Goal: Transaction & Acquisition: Obtain resource

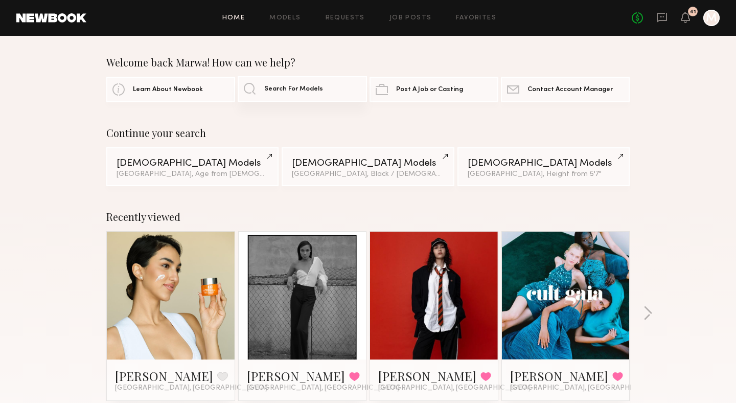
click at [300, 87] on span "Search For Models" at bounding box center [293, 89] width 59 height 7
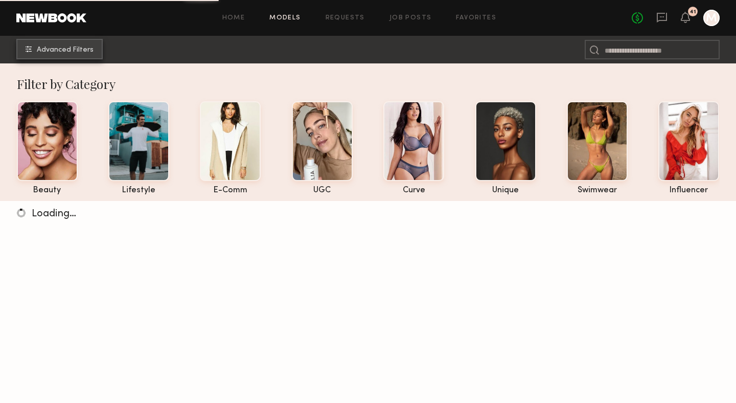
click at [61, 52] on span "Advanced Filters" at bounding box center [65, 49] width 57 height 7
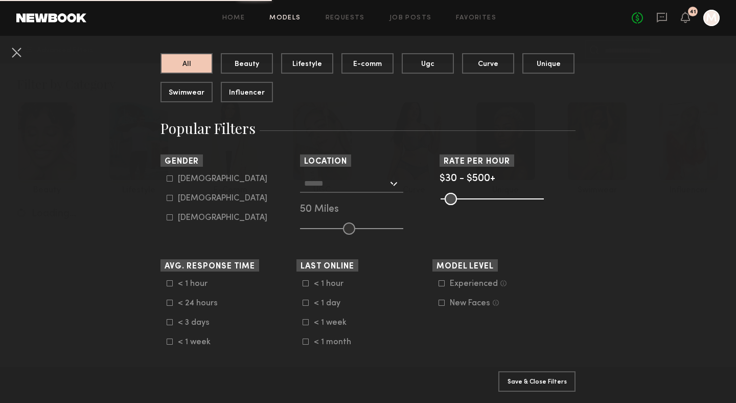
scroll to position [110, 0]
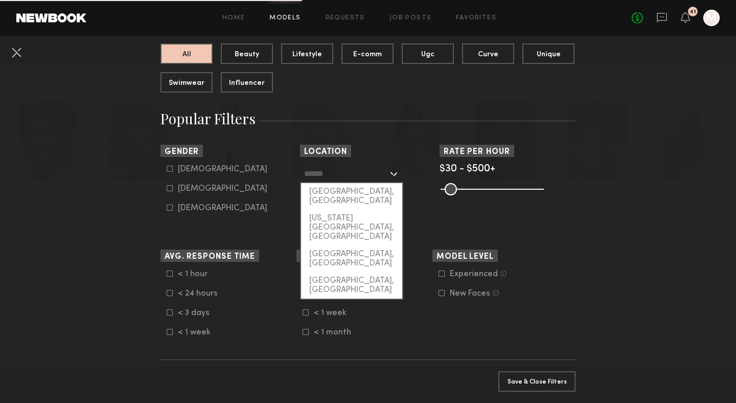
click at [351, 171] on input "text" at bounding box center [346, 172] width 84 height 17
click at [346, 210] on div "[US_STATE][GEOGRAPHIC_DATA], [GEOGRAPHIC_DATA]" at bounding box center [351, 227] width 101 height 36
type input "**********"
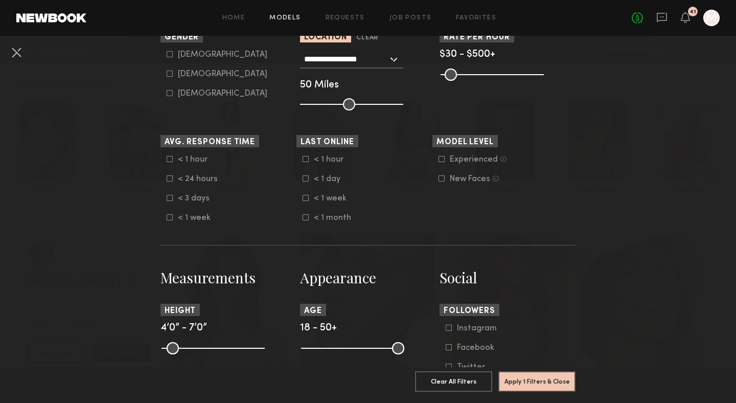
scroll to position [310, 0]
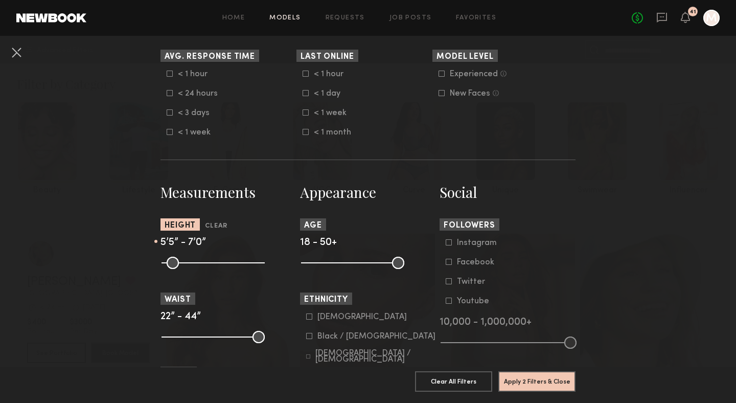
drag, startPoint x: 169, startPoint y: 263, endPoint x: 210, endPoint y: 267, distance: 41.6
type input "**"
click at [210, 267] on input "range" at bounding box center [212, 262] width 103 height 12
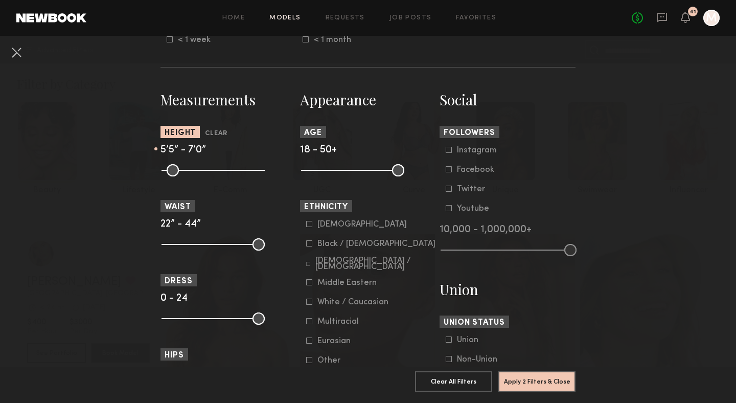
scroll to position [417, 0]
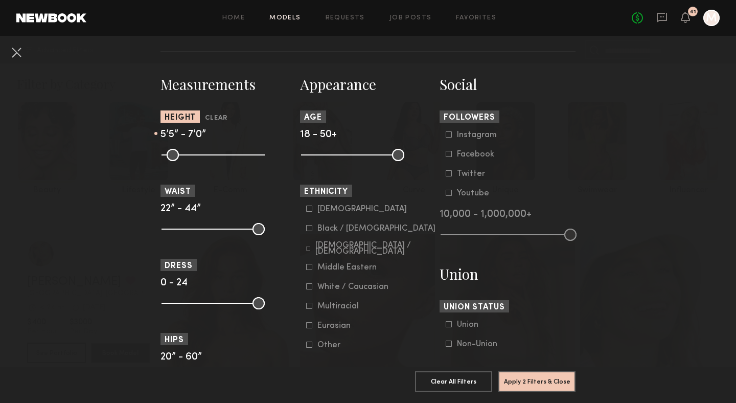
click at [310, 209] on icon at bounding box center [309, 208] width 6 height 6
click at [310, 232] on common-framework-checkbox "Black / African American" at bounding box center [371, 228] width 130 height 9
click at [307, 230] on icon at bounding box center [309, 228] width 6 height 6
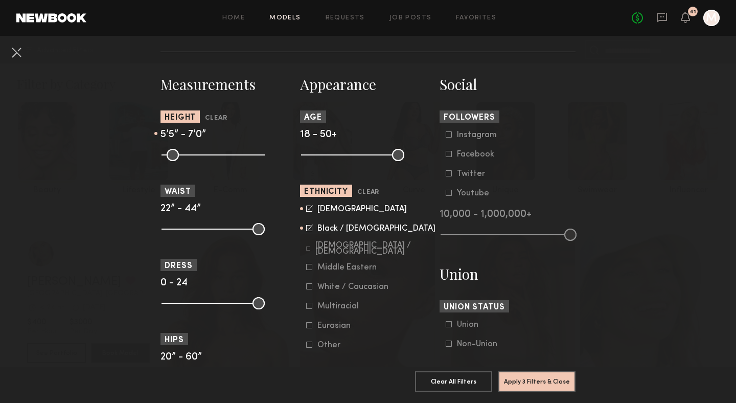
click at [308, 249] on icon at bounding box center [308, 248] width 4 height 4
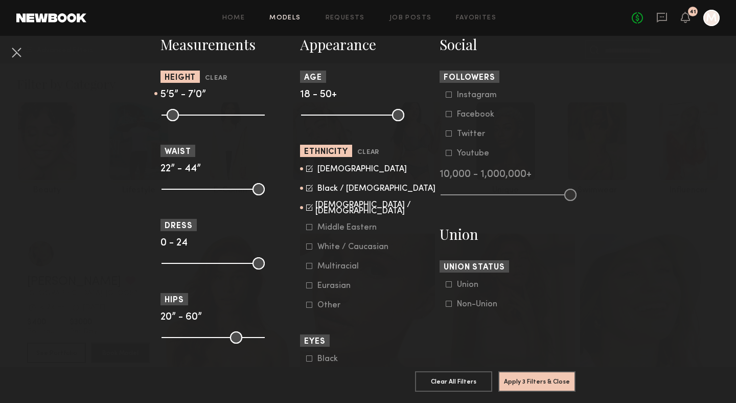
scroll to position [458, 0]
click at [309, 229] on icon at bounding box center [309, 226] width 6 height 6
click at [306, 208] on icon at bounding box center [309, 206] width 7 height 7
click at [310, 169] on icon at bounding box center [310, 166] width 5 height 5
click at [310, 190] on icon at bounding box center [309, 187] width 7 height 7
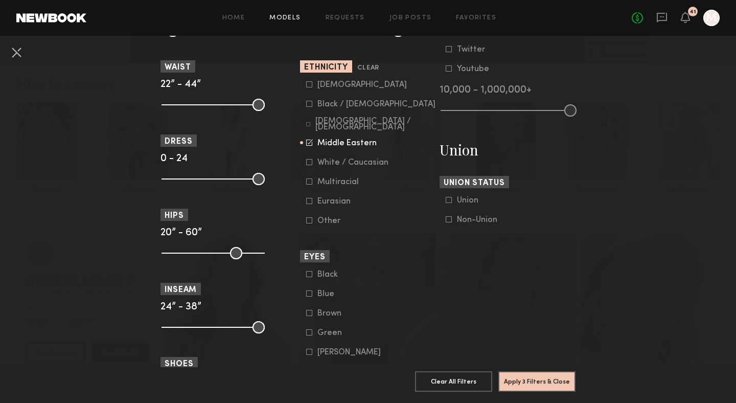
scroll to position [654, 0]
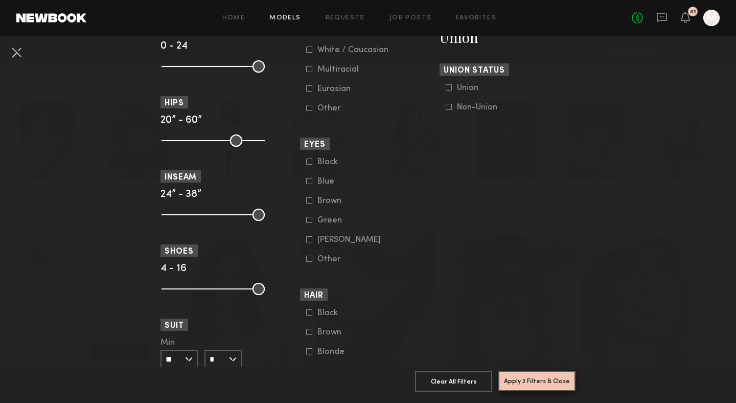
click at [540, 383] on button "Apply 3 Filters & Close" at bounding box center [536, 380] width 77 height 20
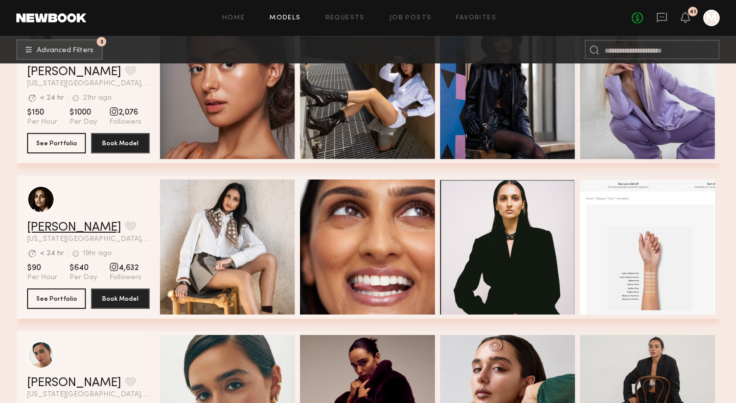
click at [51, 224] on link "Slesha P." at bounding box center [74, 227] width 94 height 12
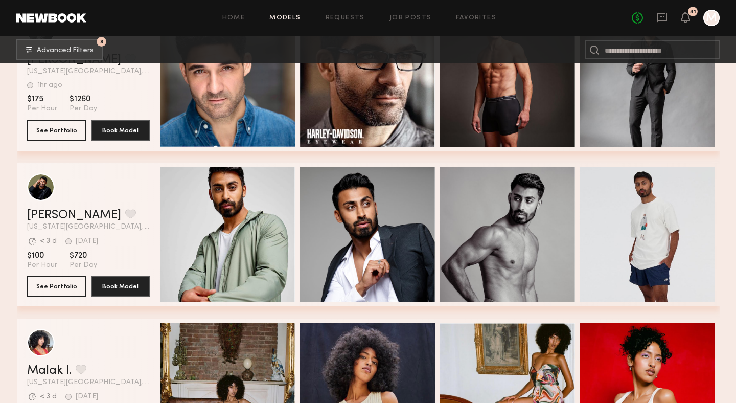
scroll to position [1913, 0]
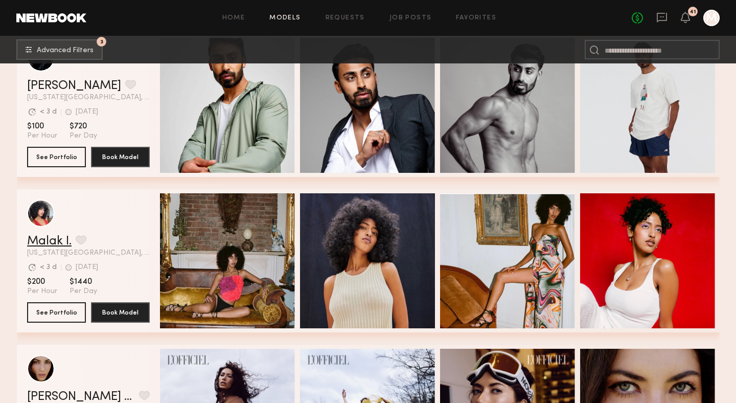
click at [51, 241] on link "Malak I." at bounding box center [49, 241] width 44 height 12
click at [52, 52] on span "Advanced Filters" at bounding box center [65, 49] width 57 height 7
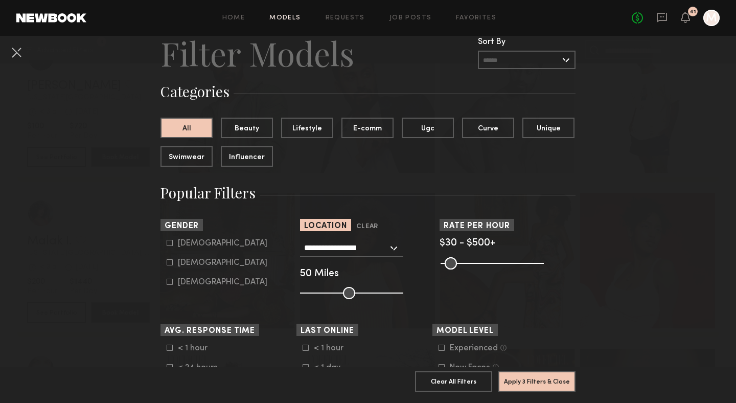
scroll to position [38, 0]
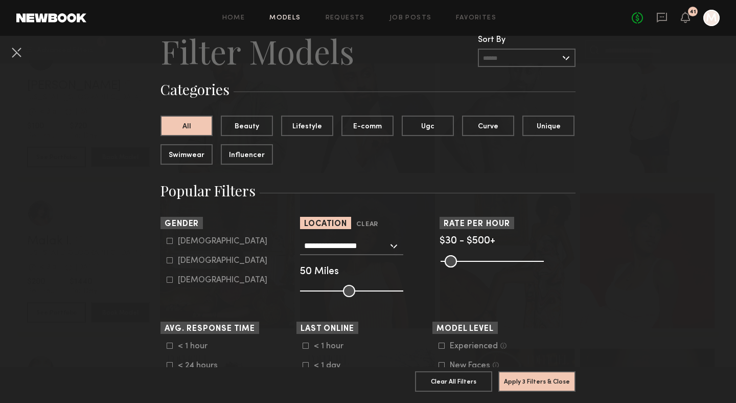
click at [173, 263] on label "Female" at bounding box center [217, 260] width 101 height 6
type input "**"
click at [530, 387] on button "Apply 4 Filters & Close" at bounding box center [536, 380] width 77 height 20
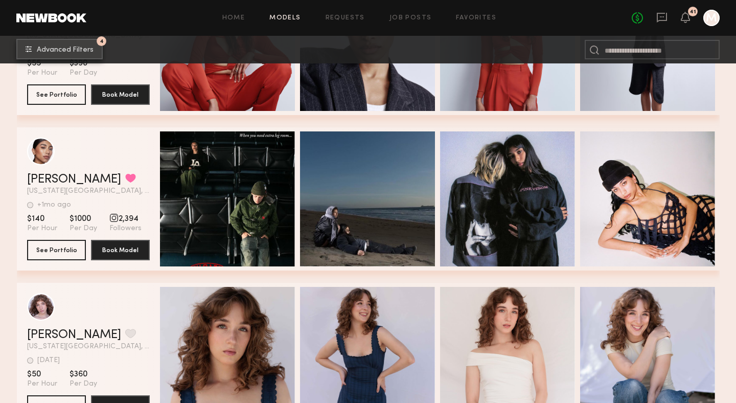
scroll to position [3532, 0]
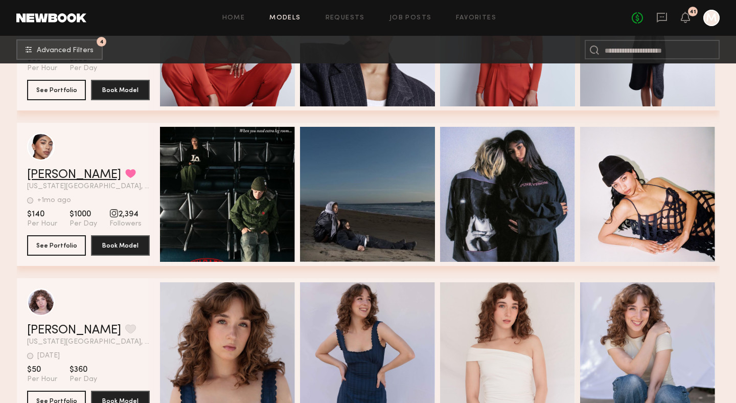
click at [49, 175] on link "Divya S." at bounding box center [74, 175] width 94 height 12
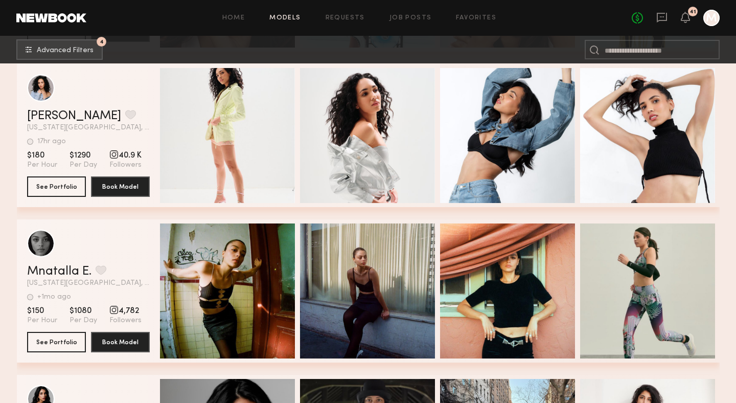
scroll to position [4240, 0]
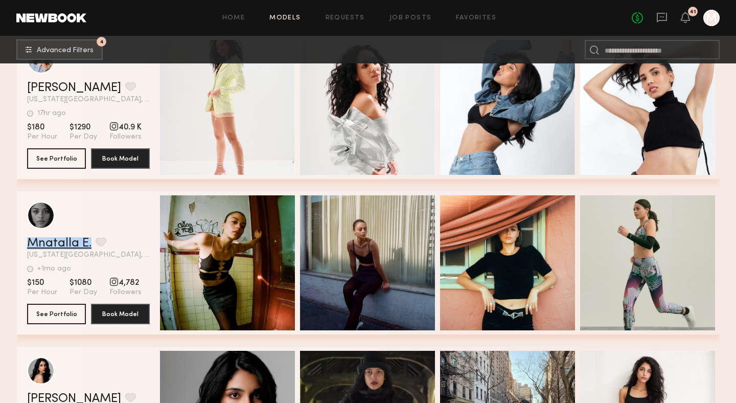
click at [54, 247] on link "Mnatalla E." at bounding box center [59, 243] width 64 height 12
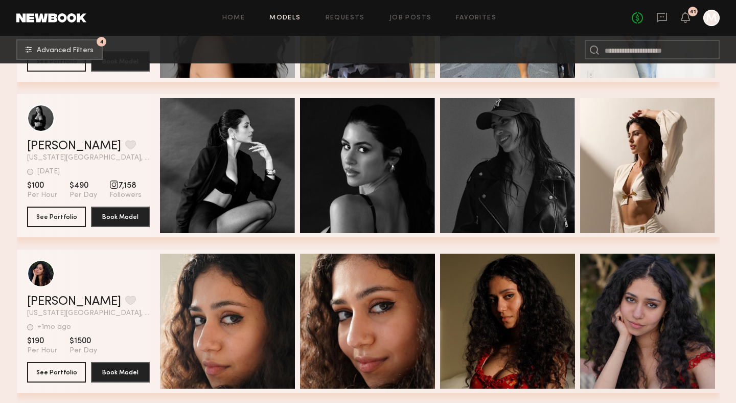
scroll to position [4655, 0]
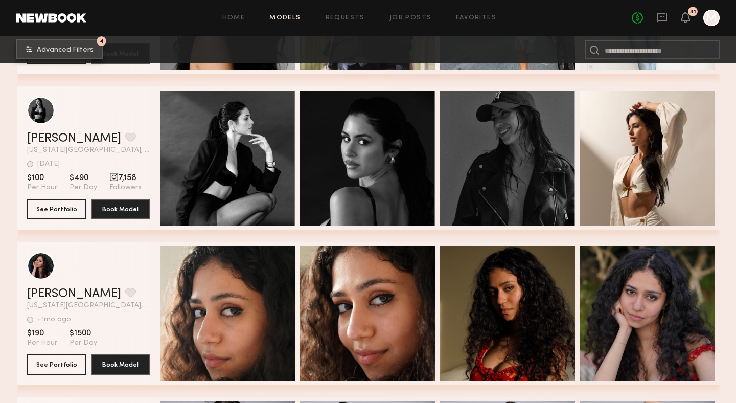
click at [46, 51] on span "Advanced Filters" at bounding box center [65, 49] width 57 height 7
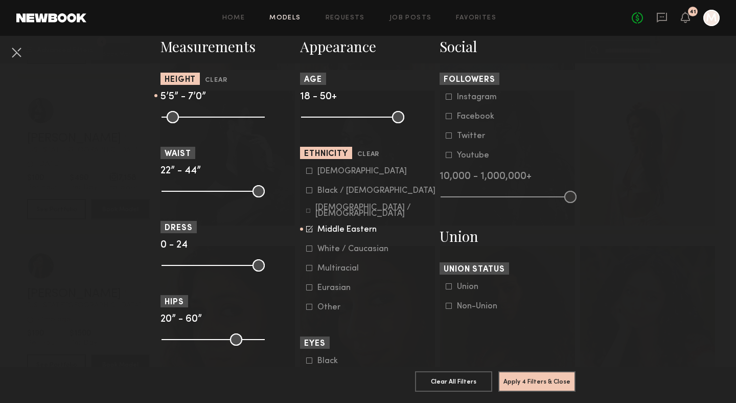
scroll to position [469, 0]
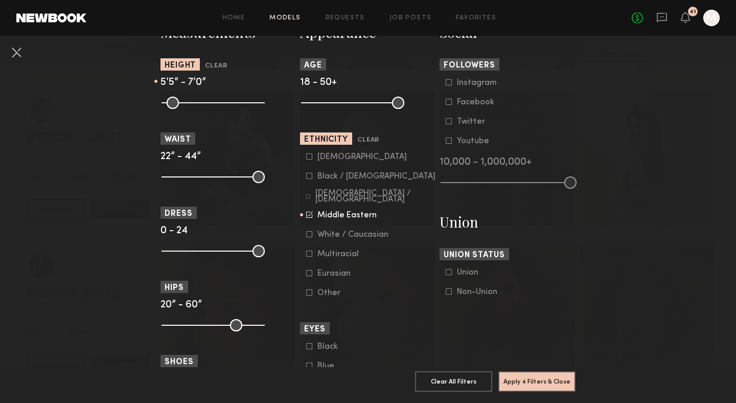
click at [310, 218] on icon at bounding box center [309, 214] width 7 height 7
click at [311, 178] on icon at bounding box center [309, 176] width 6 height 6
click at [310, 158] on icon at bounding box center [309, 156] width 6 height 6
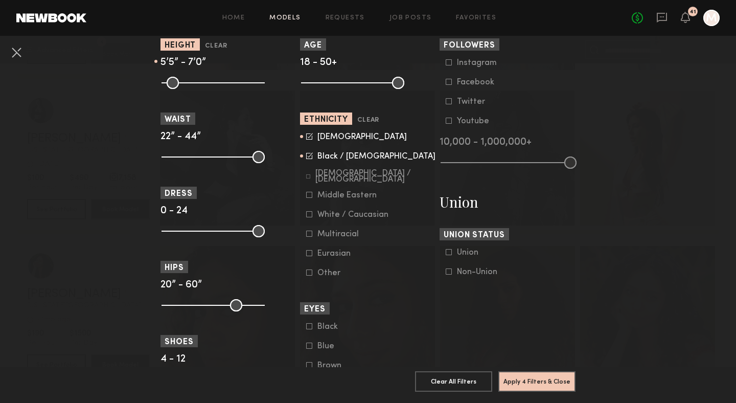
scroll to position [497, 0]
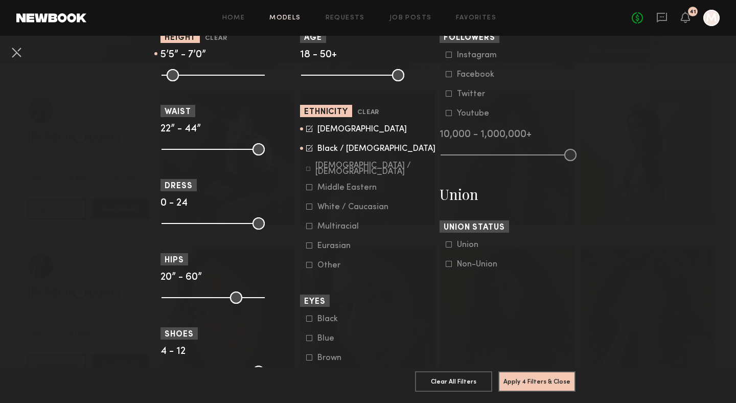
click at [309, 228] on icon at bounding box center [309, 226] width 6 height 6
click at [534, 384] on button "Apply 4 Filters & Close" at bounding box center [536, 380] width 77 height 20
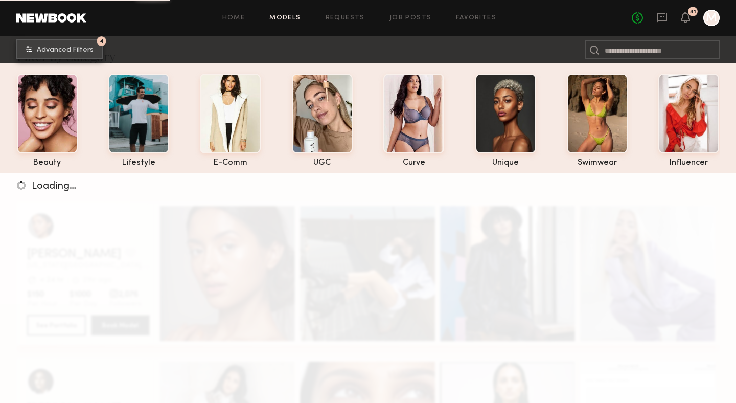
scroll to position [68, 0]
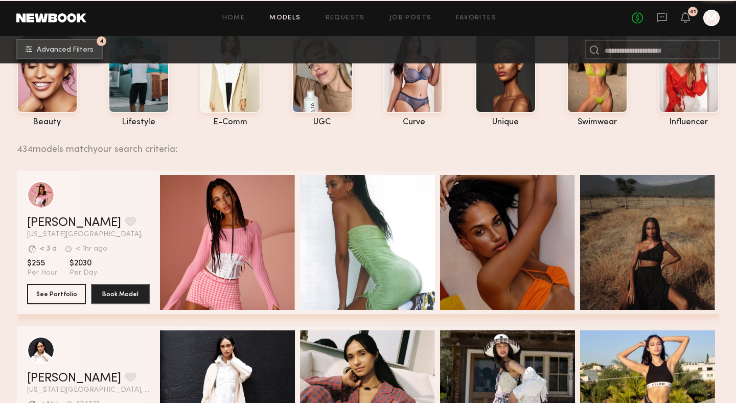
click at [81, 51] on span "Advanced Filters" at bounding box center [65, 49] width 57 height 7
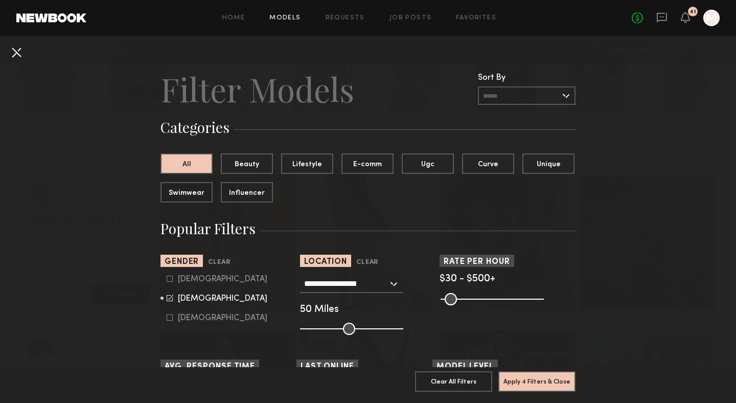
click at [17, 51] on button at bounding box center [16, 52] width 16 height 16
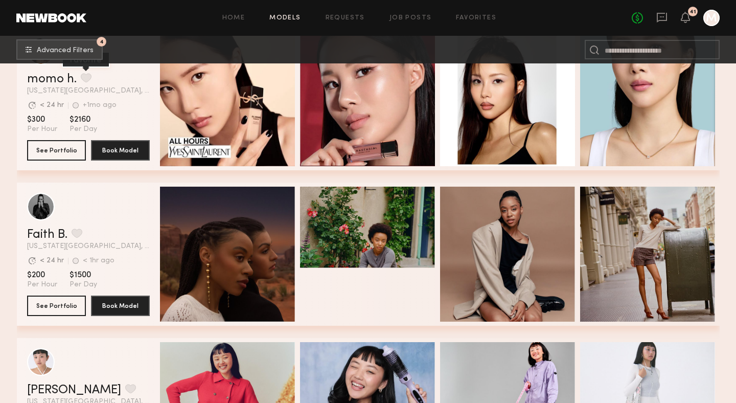
scroll to position [0, 0]
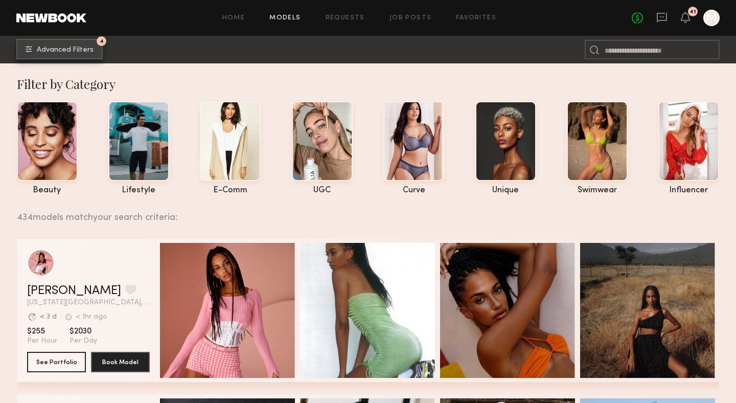
click at [56, 51] on span "Advanced Filters" at bounding box center [65, 49] width 57 height 7
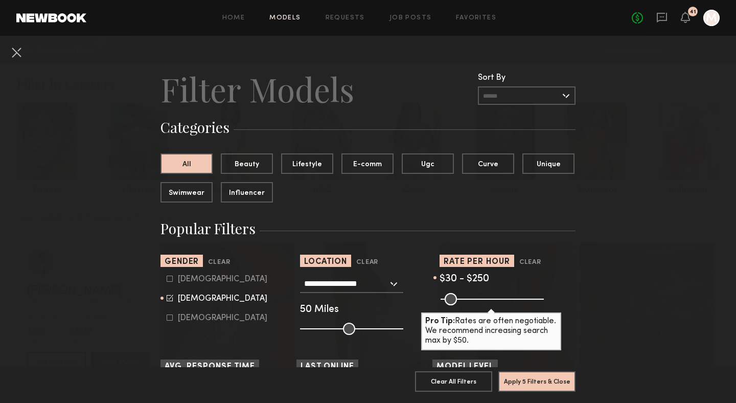
drag, startPoint x: 536, startPoint y: 300, endPoint x: 489, endPoint y: 301, distance: 47.5
type input "***"
click at [489, 301] on input "range" at bounding box center [491, 299] width 103 height 12
click at [529, 383] on button "Apply 5 Filters & Close" at bounding box center [536, 380] width 77 height 20
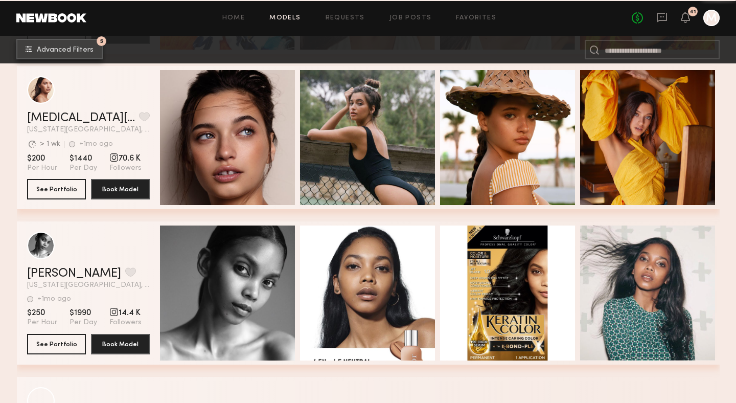
scroll to position [5589, 0]
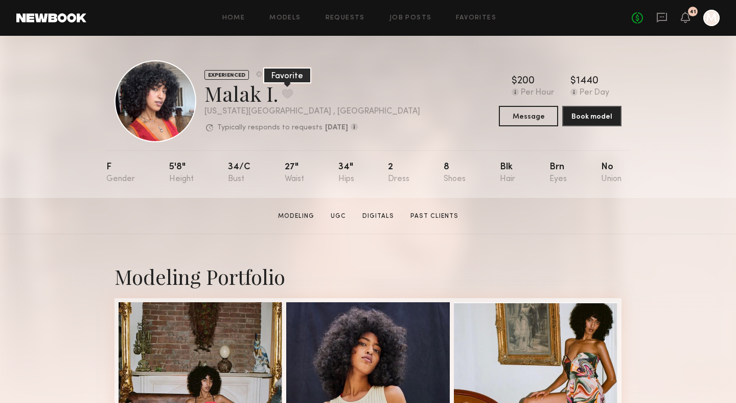
click at [287, 96] on button at bounding box center [287, 93] width 11 height 9
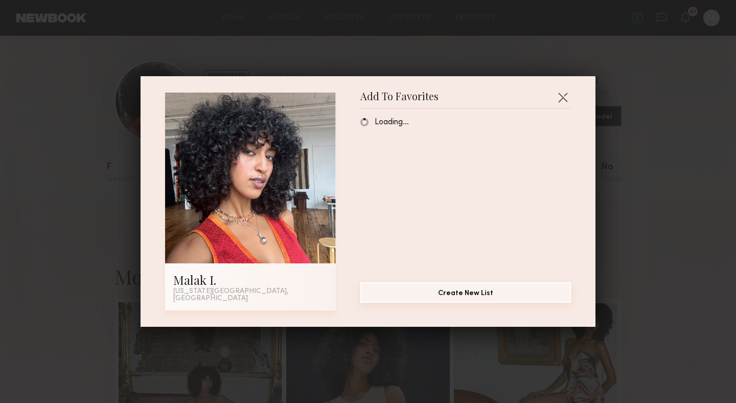
click at [466, 296] on button "Create New List" at bounding box center [465, 292] width 210 height 20
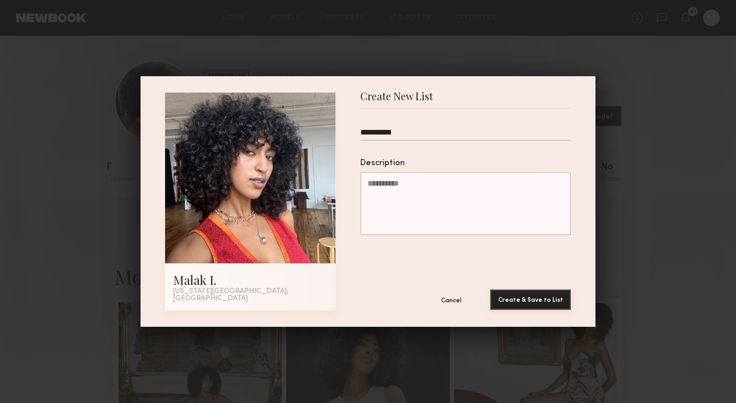
type input "**********"
click at [547, 299] on button "Create & Save to List" at bounding box center [530, 299] width 81 height 20
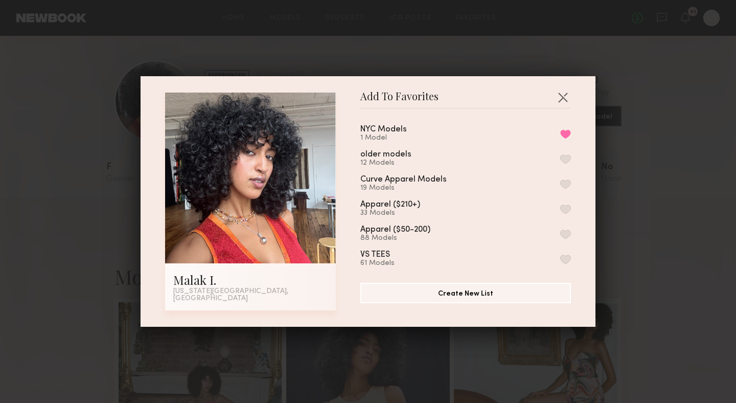
click at [671, 91] on div "Add To Favorites Malak I. New York City, NY Add To Favorites NYC Models 1 Model…" at bounding box center [368, 201] width 736 height 403
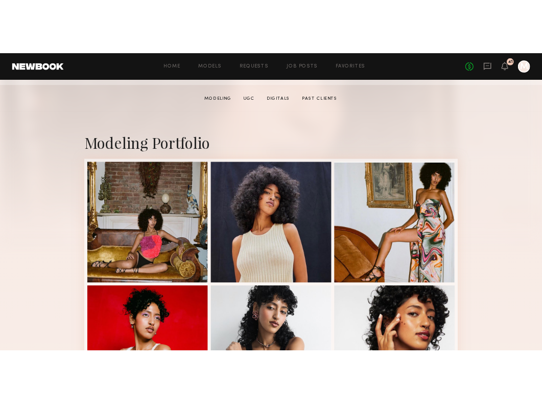
scroll to position [193, 0]
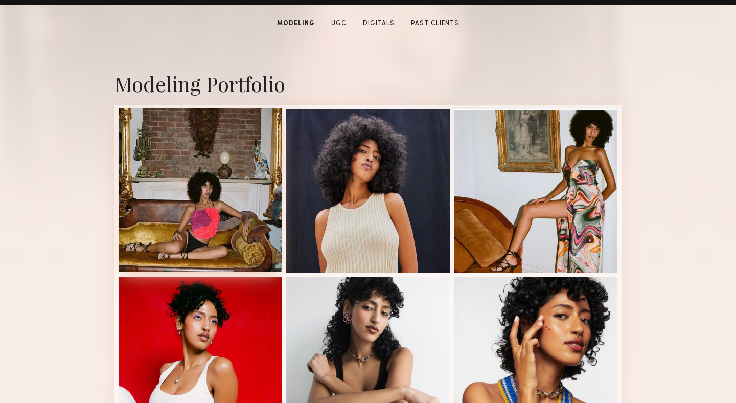
click at [200, 209] on div at bounding box center [200, 189] width 163 height 163
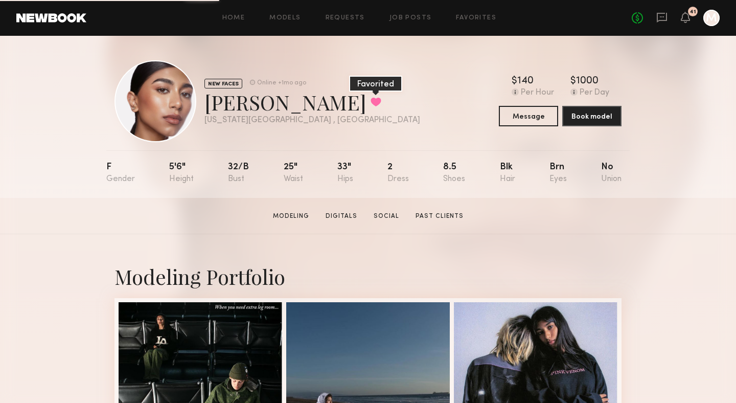
click at [370, 104] on button at bounding box center [375, 101] width 11 height 9
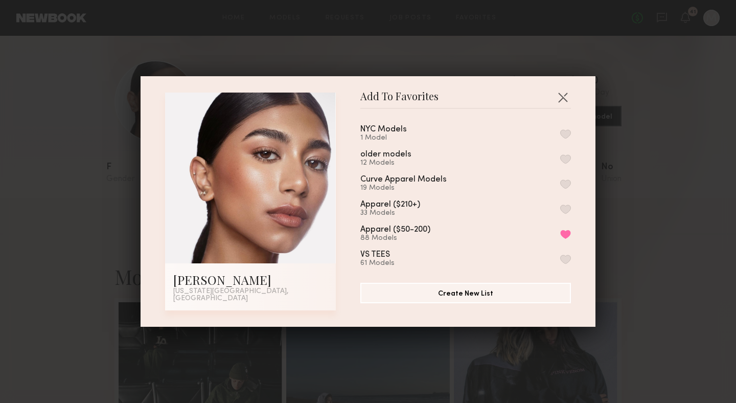
click at [564, 136] on button "button" at bounding box center [565, 133] width 11 height 9
click at [566, 238] on button "Remove from favorite list" at bounding box center [565, 233] width 11 height 9
click at [660, 60] on div "Add To Favorites Divya S. New York City, NY Add To Favorites NYC Models 2 Model…" at bounding box center [368, 201] width 736 height 403
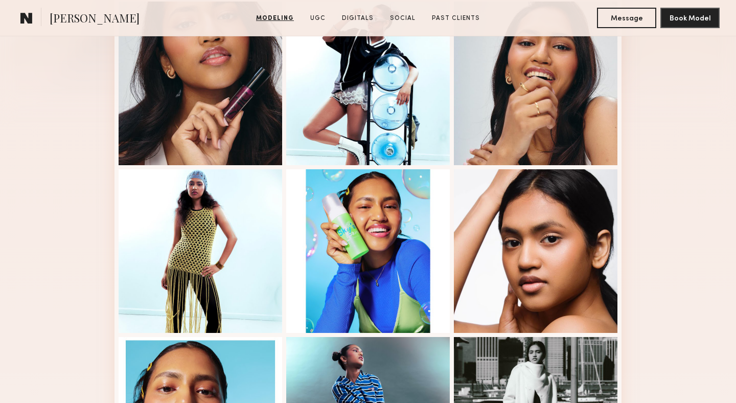
scroll to position [308, 0]
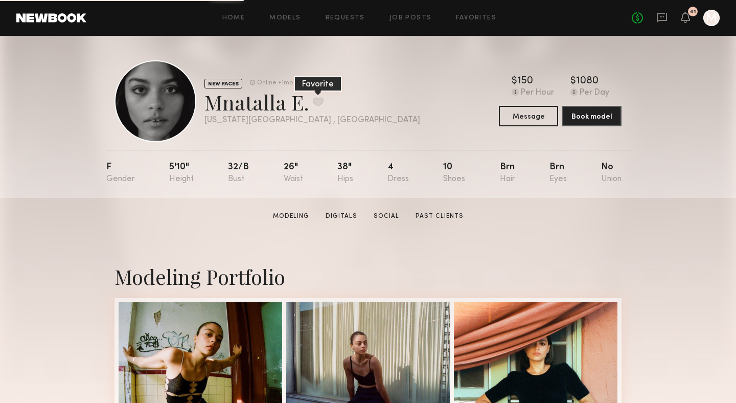
click at [317, 103] on button at bounding box center [318, 101] width 11 height 9
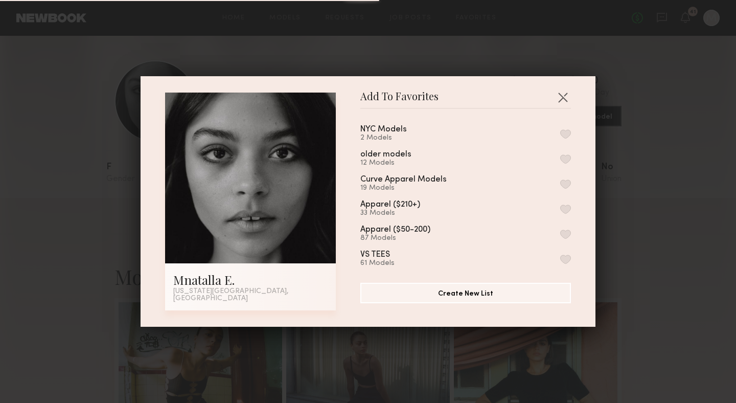
click at [564, 135] on button "button" at bounding box center [565, 133] width 11 height 9
click at [587, 73] on div "Add To Favorites Mnatalla E. New York City, NY Add To Favorites NYC Models 3 Mo…" at bounding box center [368, 201] width 736 height 403
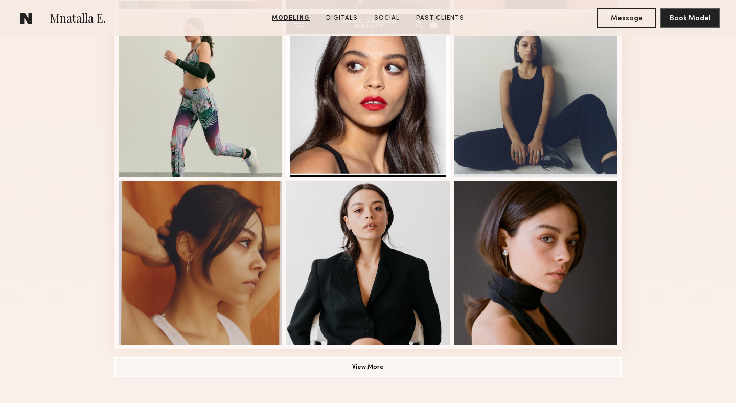
scroll to position [465, 0]
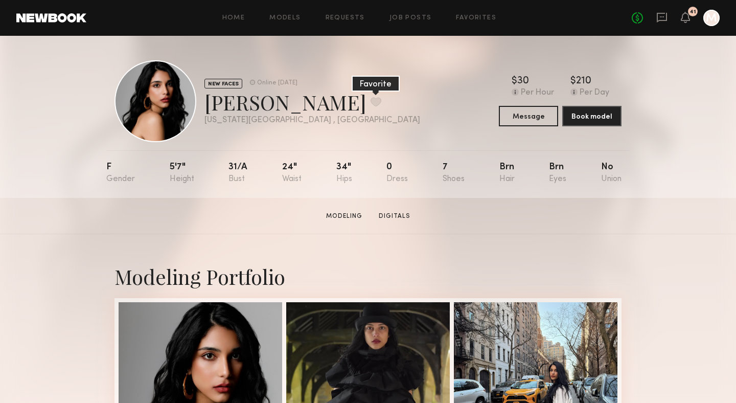
click at [370, 100] on button at bounding box center [375, 101] width 11 height 9
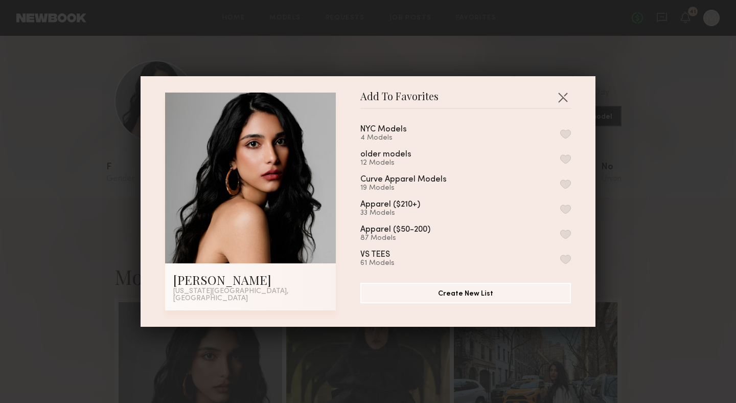
click at [564, 134] on button "button" at bounding box center [565, 133] width 11 height 9
click at [611, 63] on div "Add To Favorites Anjali D. New York City, NY Add To Favorites NYC Models 5 Mode…" at bounding box center [368, 201] width 736 height 403
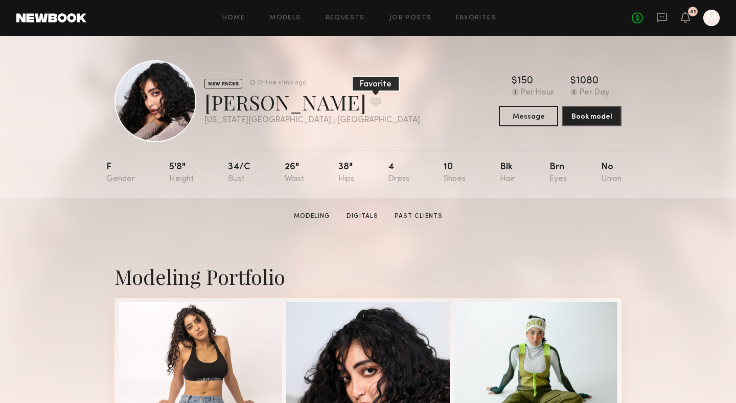
click at [370, 101] on button at bounding box center [375, 101] width 11 height 9
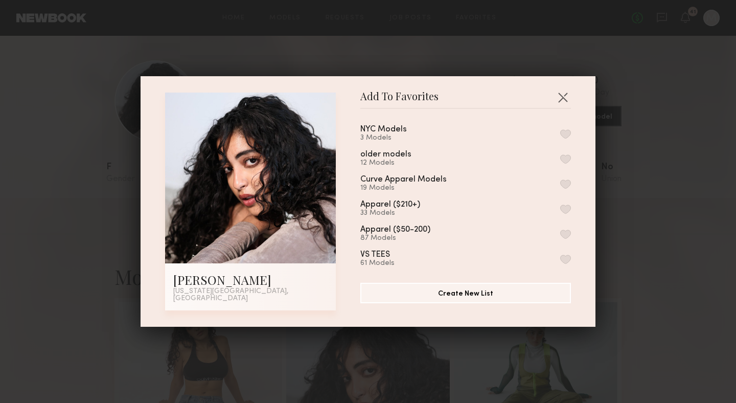
click at [566, 136] on button "button" at bounding box center [565, 133] width 11 height 9
click at [644, 65] on div "Add To Favorites [PERSON_NAME] [US_STATE][GEOGRAPHIC_DATA], [GEOGRAPHIC_DATA] A…" at bounding box center [368, 201] width 736 height 403
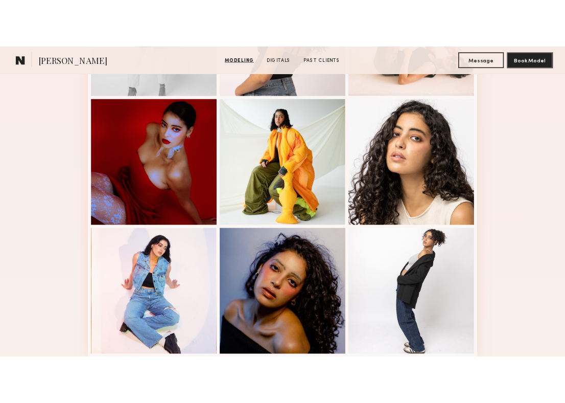
scroll to position [577, 0]
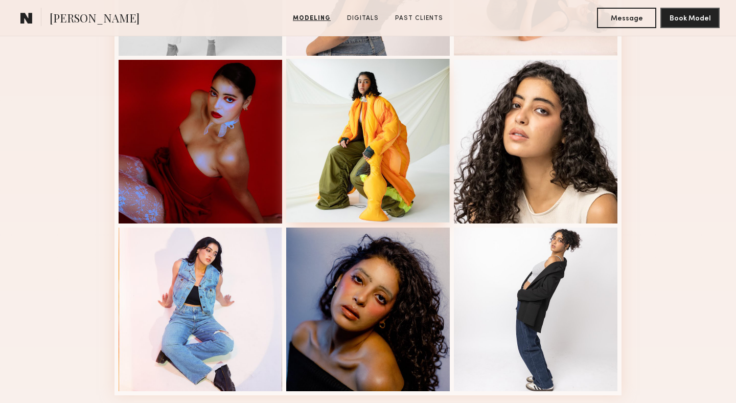
click at [393, 144] on div at bounding box center [367, 140] width 163 height 163
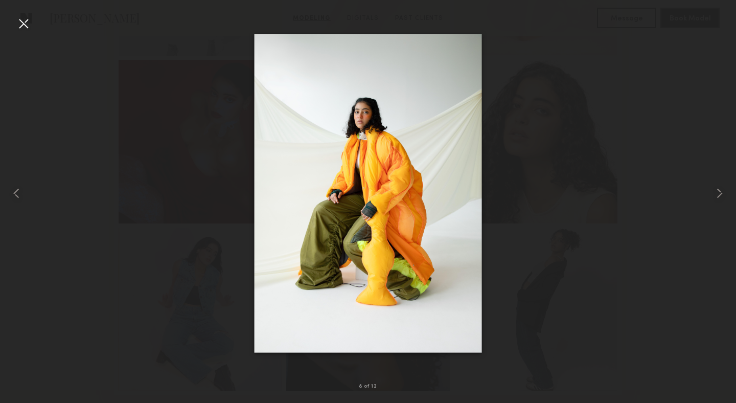
click at [30, 27] on div at bounding box center [23, 23] width 16 height 16
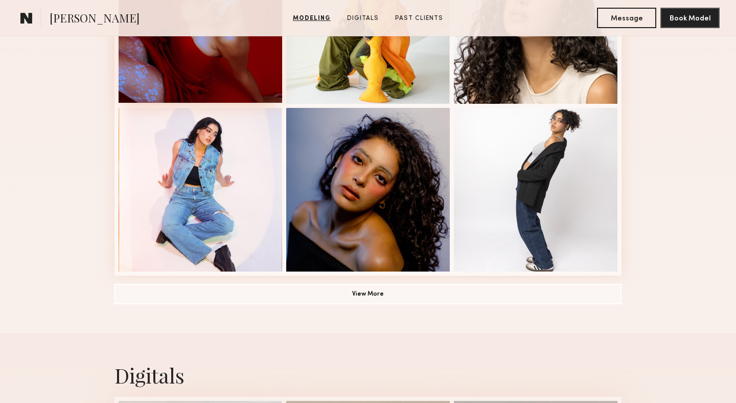
scroll to position [686, 0]
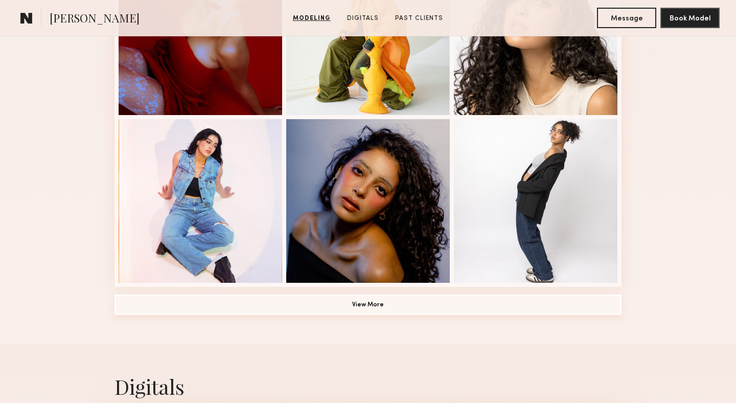
click at [366, 306] on button "View More" at bounding box center [367, 304] width 507 height 20
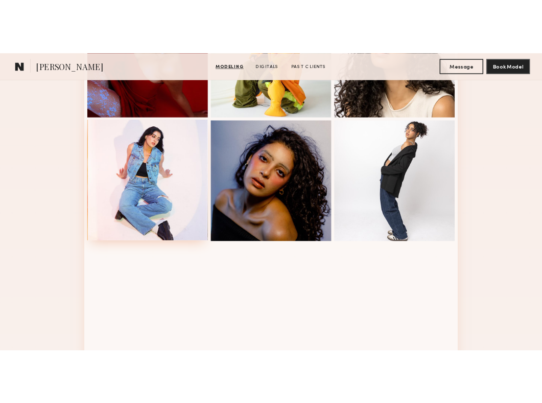
scroll to position [701, 0]
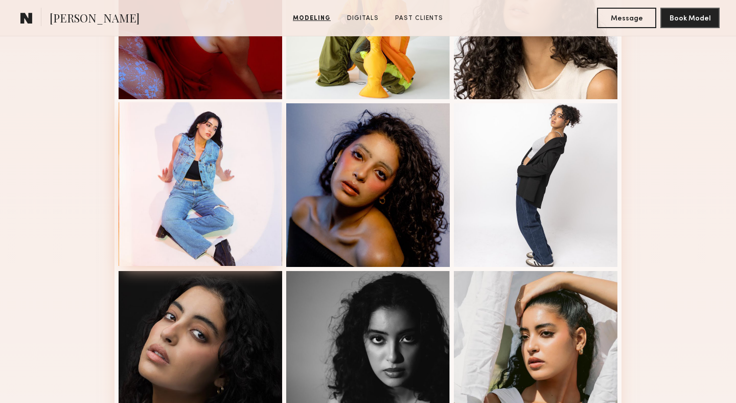
click at [191, 205] on div at bounding box center [200, 183] width 163 height 163
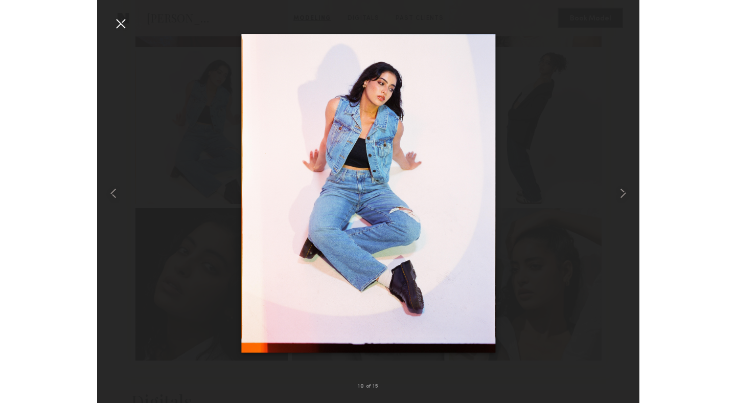
scroll to position [702, 0]
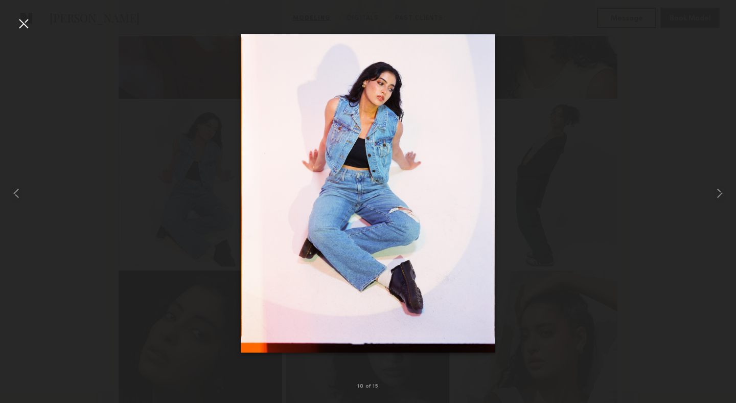
click at [30, 23] on div at bounding box center [23, 23] width 16 height 16
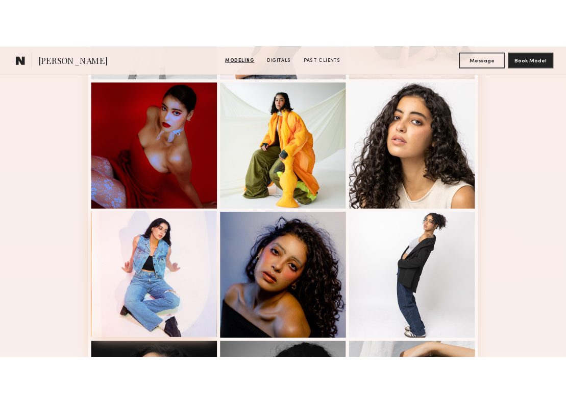
scroll to position [424, 0]
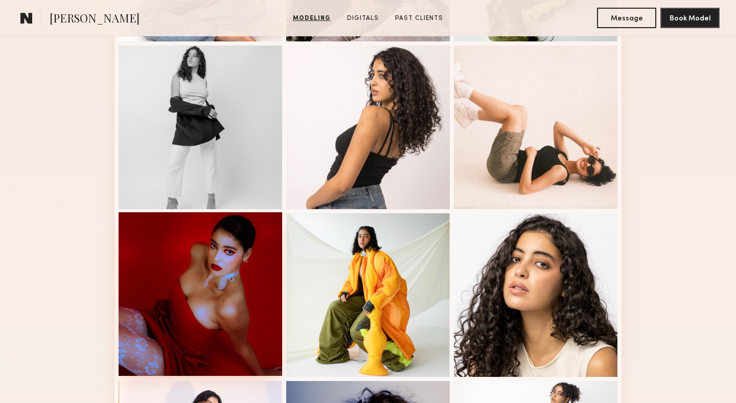
click at [226, 311] on div at bounding box center [200, 293] width 163 height 163
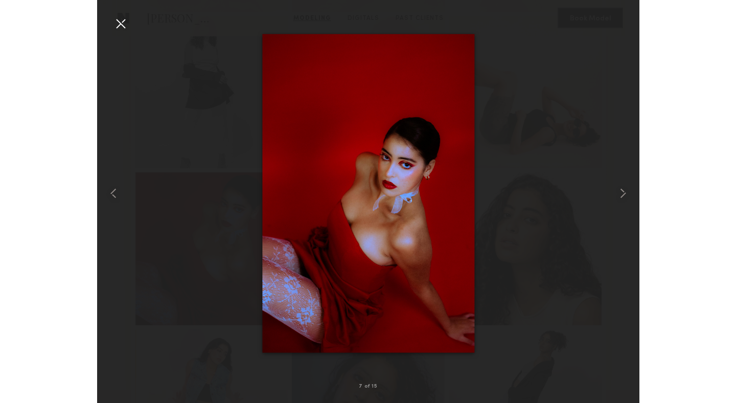
scroll to position [425, 0]
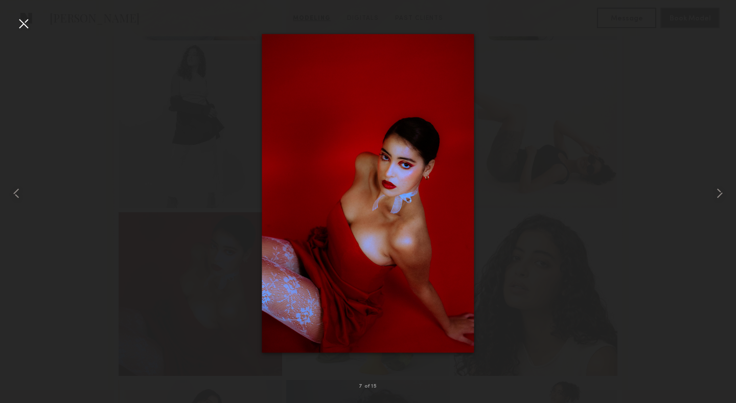
click at [34, 21] on div at bounding box center [368, 192] width 736 height 353
click at [26, 22] on div at bounding box center [23, 23] width 16 height 16
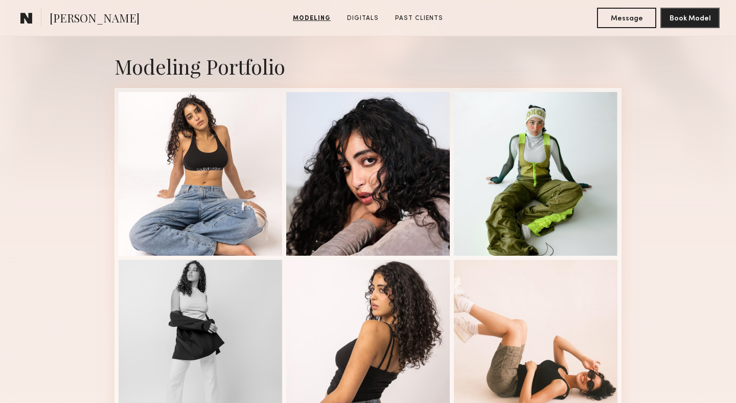
scroll to position [208, 0]
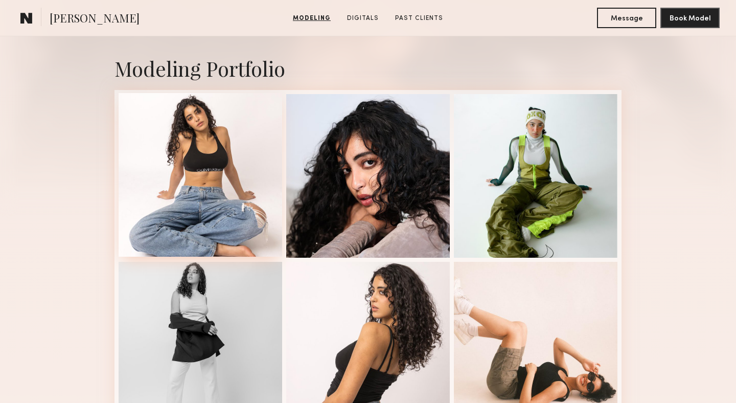
click at [227, 193] on div at bounding box center [200, 174] width 163 height 163
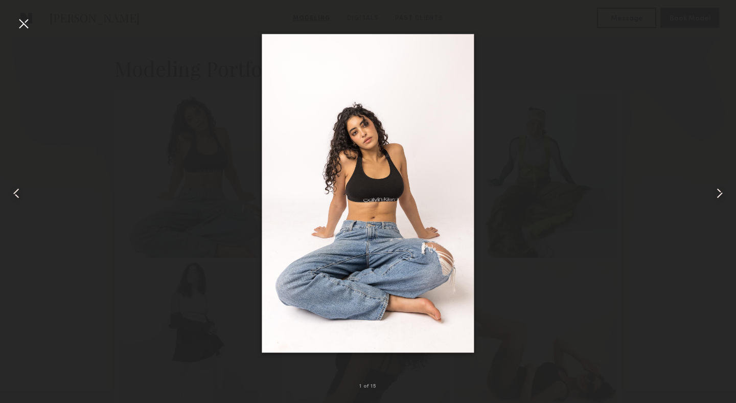
click at [20, 23] on div at bounding box center [23, 23] width 16 height 16
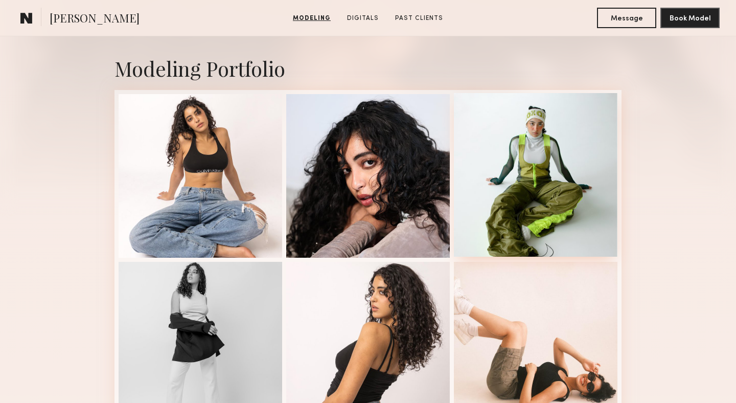
click at [547, 202] on div at bounding box center [535, 174] width 163 height 163
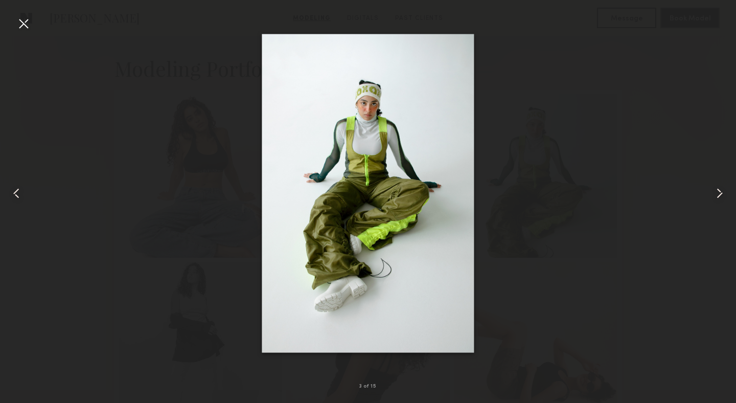
click at [19, 22] on div at bounding box center [23, 23] width 16 height 16
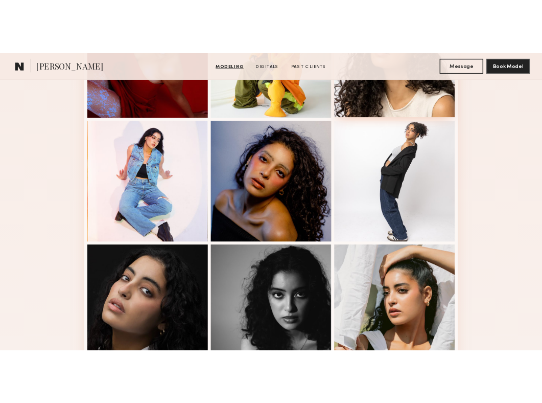
scroll to position [716, 0]
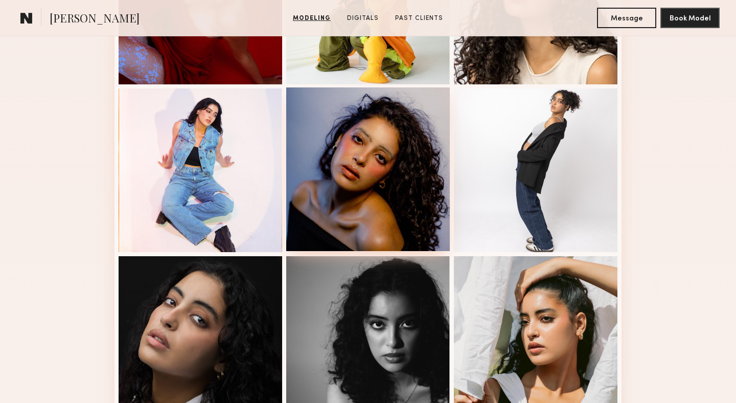
click at [389, 189] on div at bounding box center [367, 168] width 163 height 163
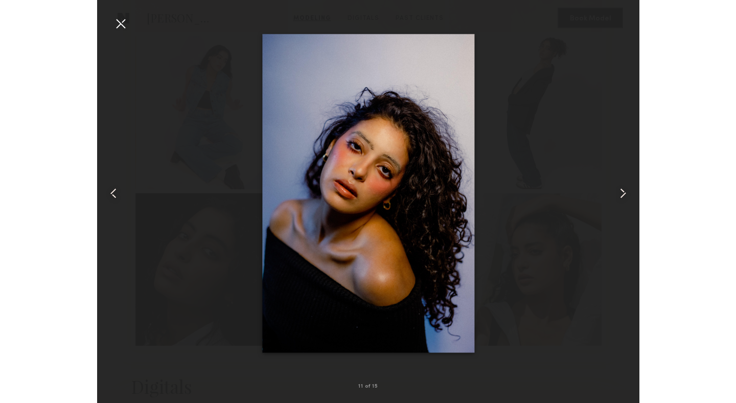
scroll to position [717, 0]
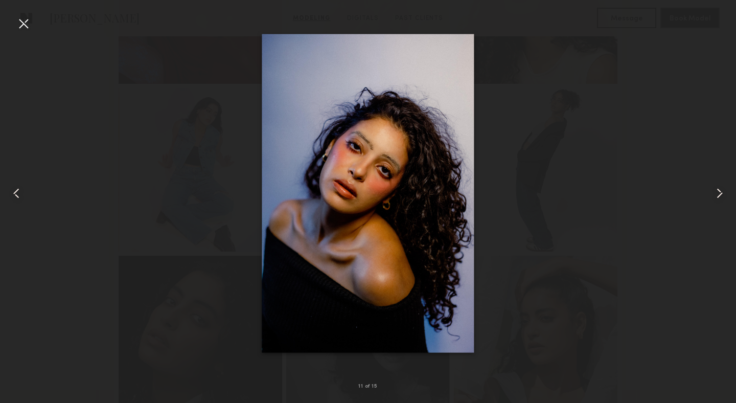
click at [523, 39] on div at bounding box center [368, 192] width 736 height 353
click at [17, 26] on div at bounding box center [23, 23] width 16 height 16
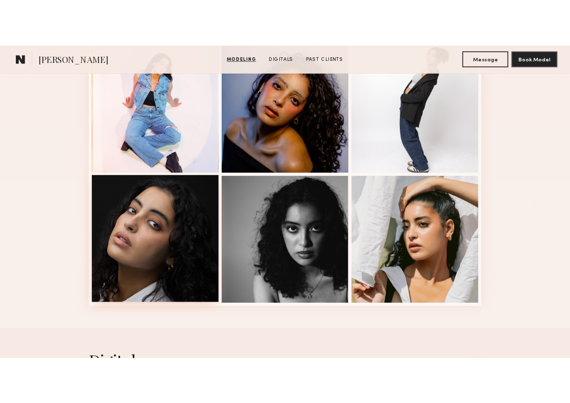
scroll to position [860, 0]
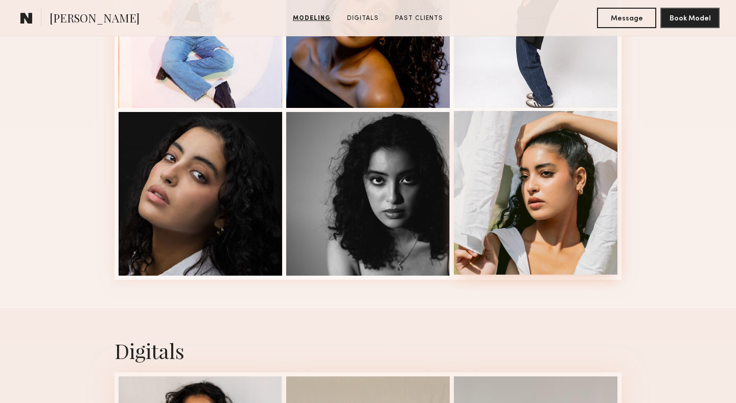
click at [537, 215] on div at bounding box center [535, 192] width 163 height 163
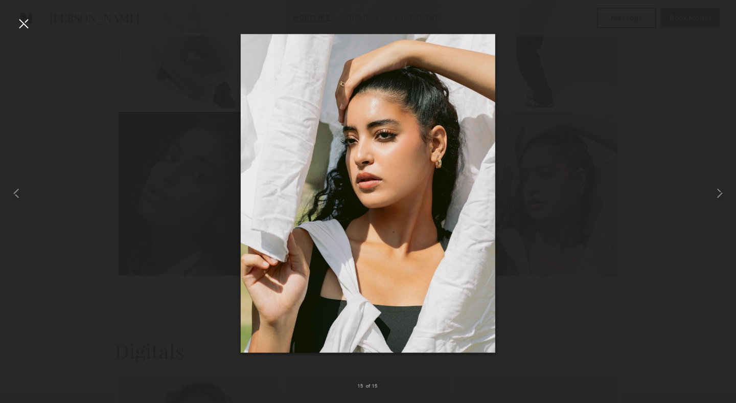
click at [595, 65] on div at bounding box center [368, 192] width 736 height 353
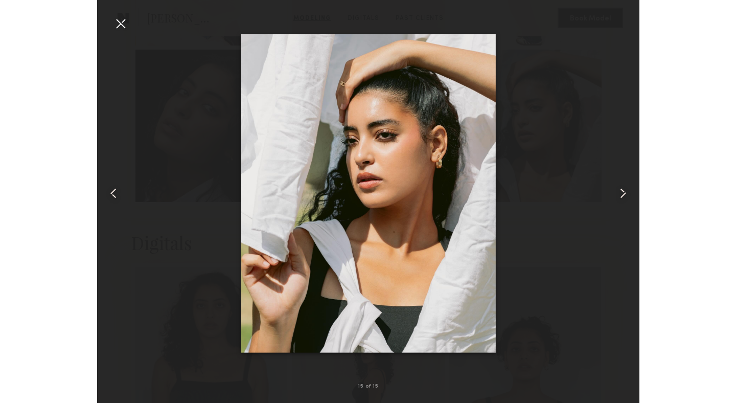
scroll to position [861, 0]
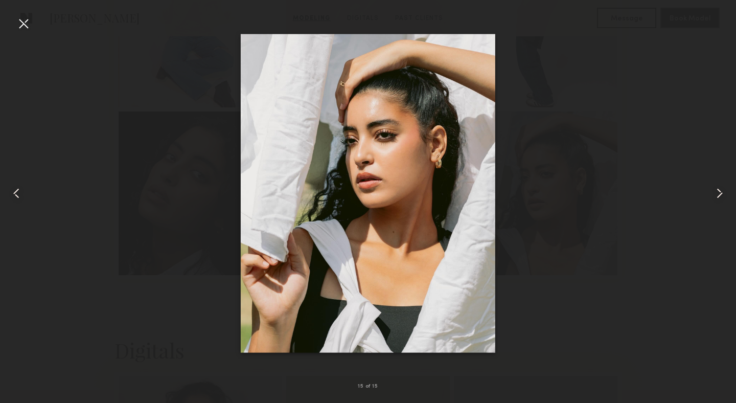
click at [17, 18] on div at bounding box center [23, 23] width 16 height 16
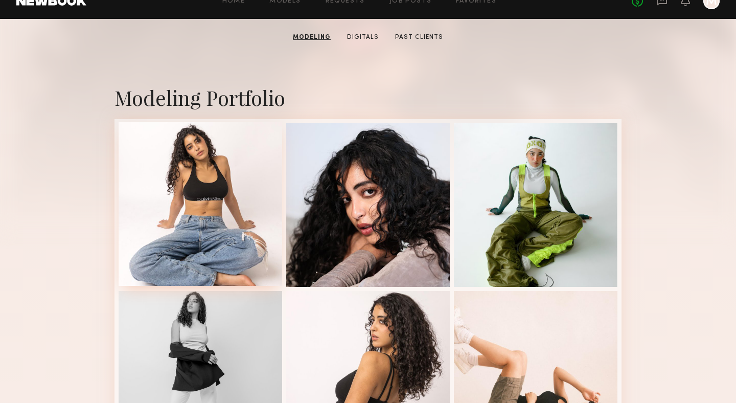
scroll to position [158, 0]
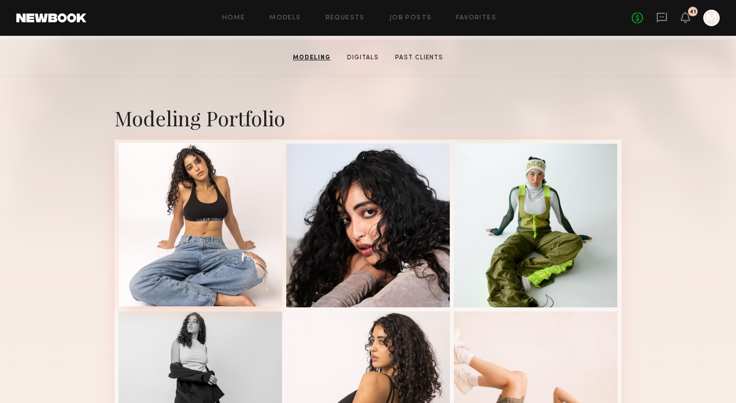
click at [211, 238] on div at bounding box center [200, 224] width 163 height 163
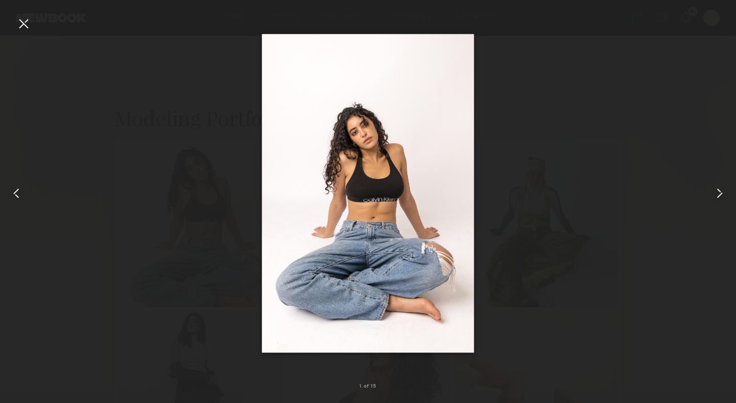
click at [20, 23] on div at bounding box center [23, 23] width 16 height 16
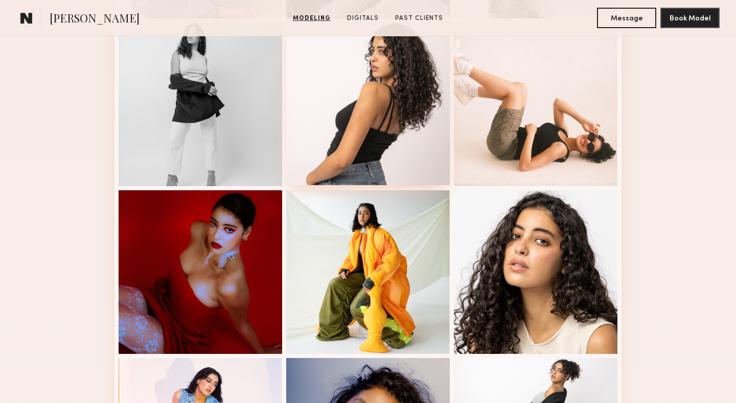
scroll to position [450, 0]
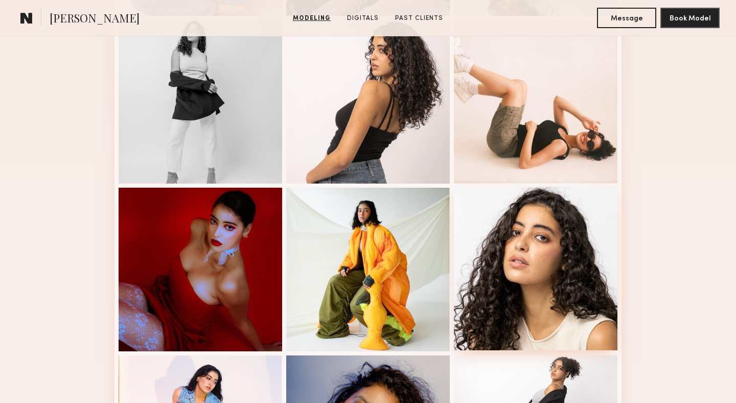
click at [526, 262] on div at bounding box center [535, 267] width 163 height 163
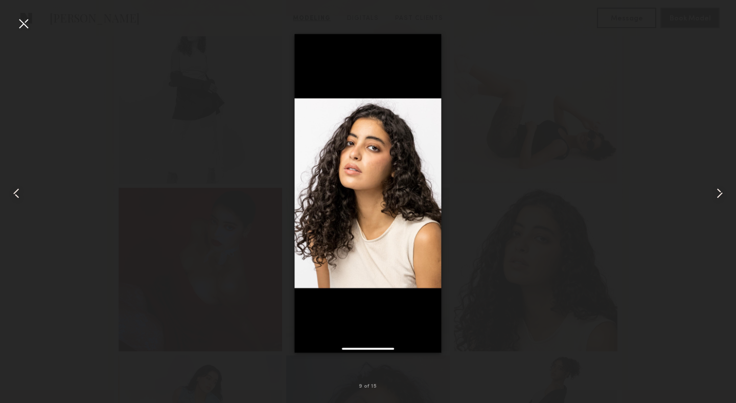
click at [34, 22] on div at bounding box center [368, 192] width 736 height 353
click at [19, 23] on div at bounding box center [23, 23] width 16 height 16
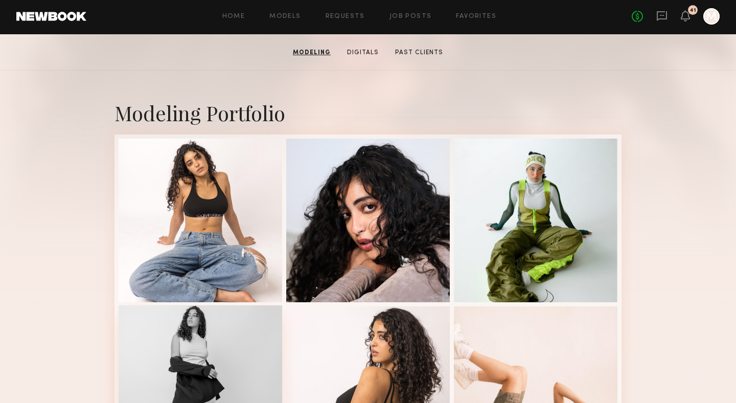
scroll to position [0, 0]
